Goal: Check status

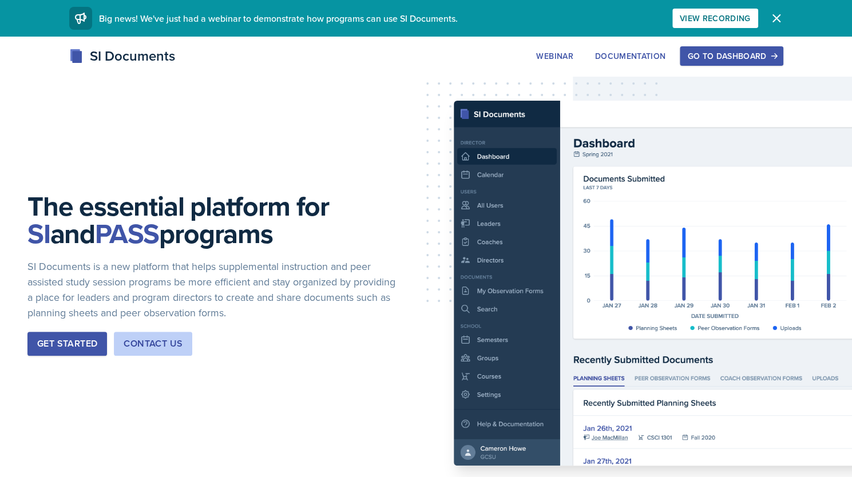
click at [753, 56] on div "Go to Dashboard" at bounding box center [731, 55] width 88 height 9
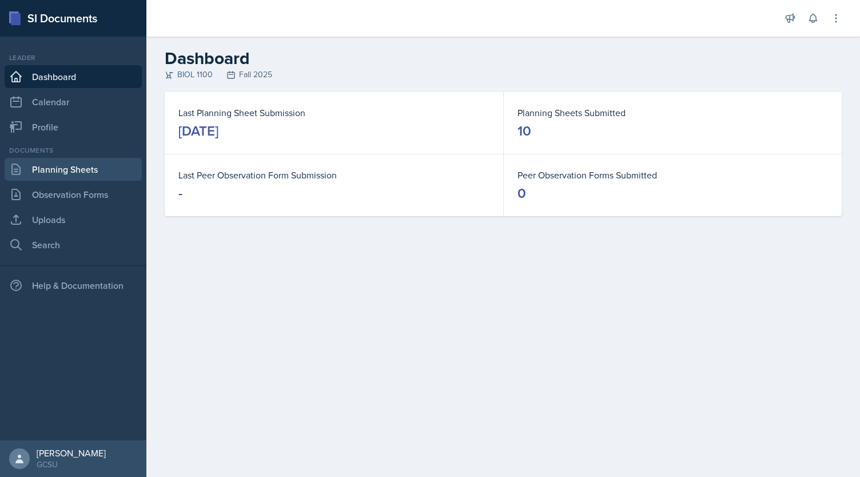
click at [70, 169] on link "Planning Sheets" at bounding box center [73, 169] width 137 height 23
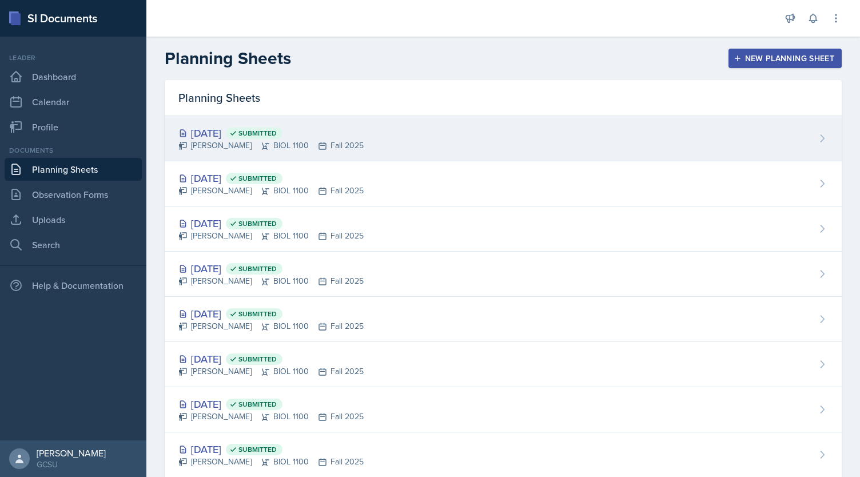
click at [212, 134] on div "[DATE] Submitted" at bounding box center [270, 132] width 185 height 15
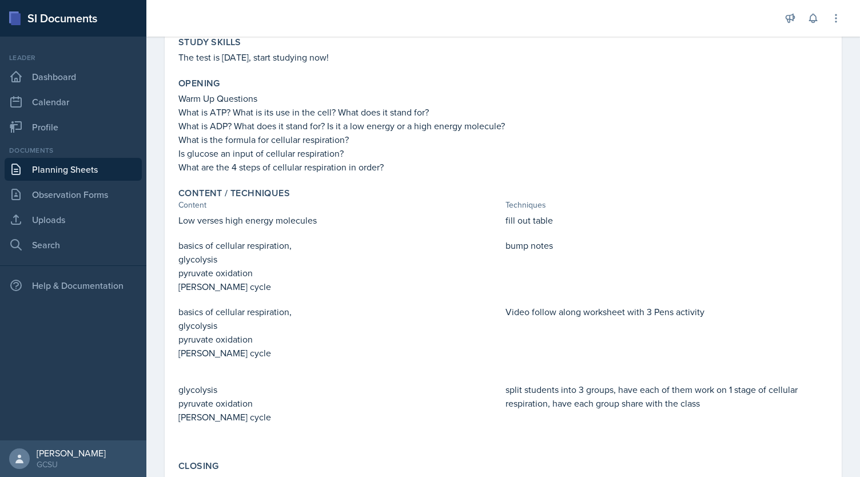
scroll to position [279, 0]
